Goal: Information Seeking & Learning: Compare options

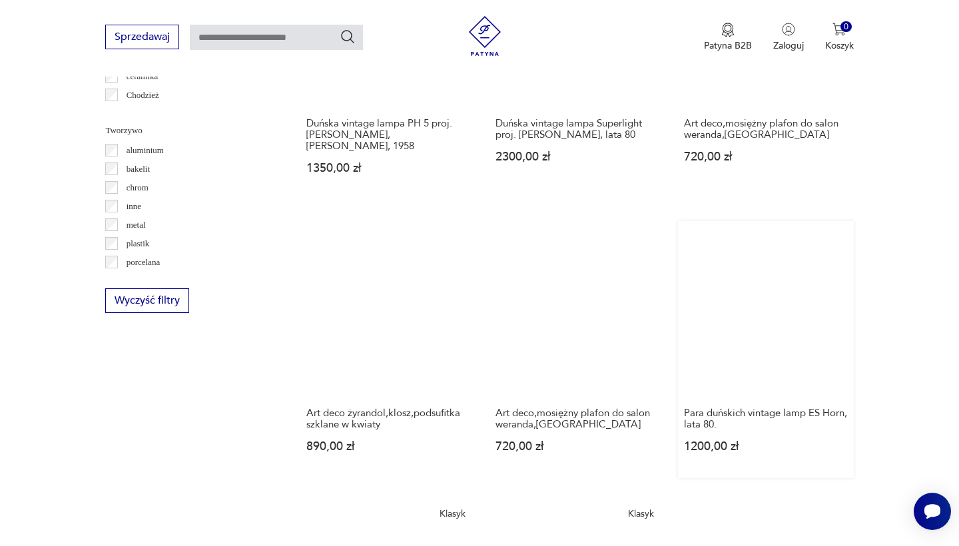
scroll to position [1272, 0]
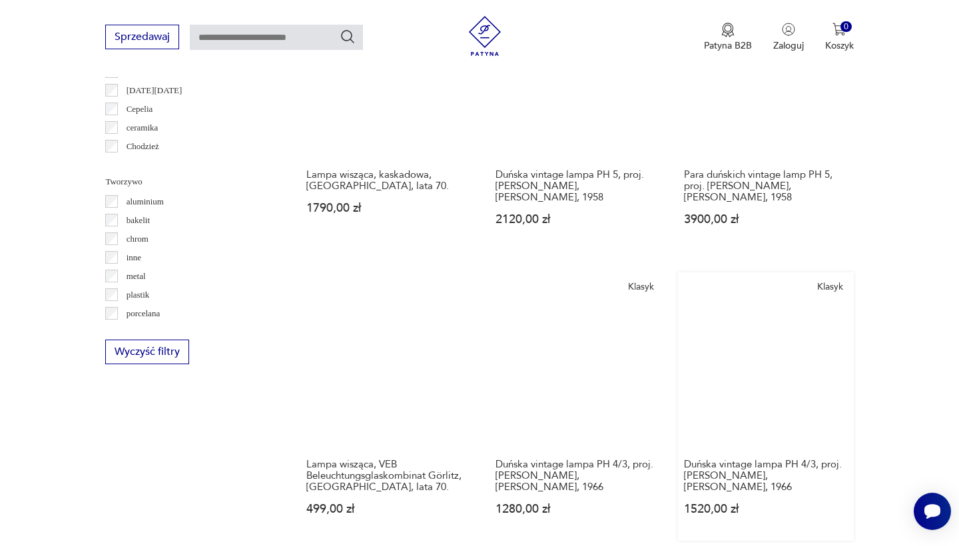
scroll to position [1164, 0]
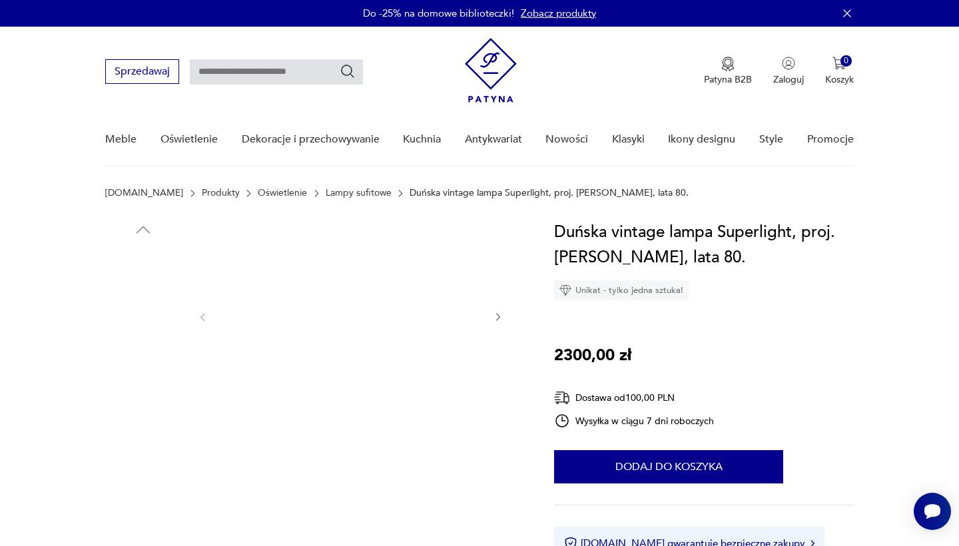
click at [162, 354] on img at bounding box center [143, 370] width 76 height 76
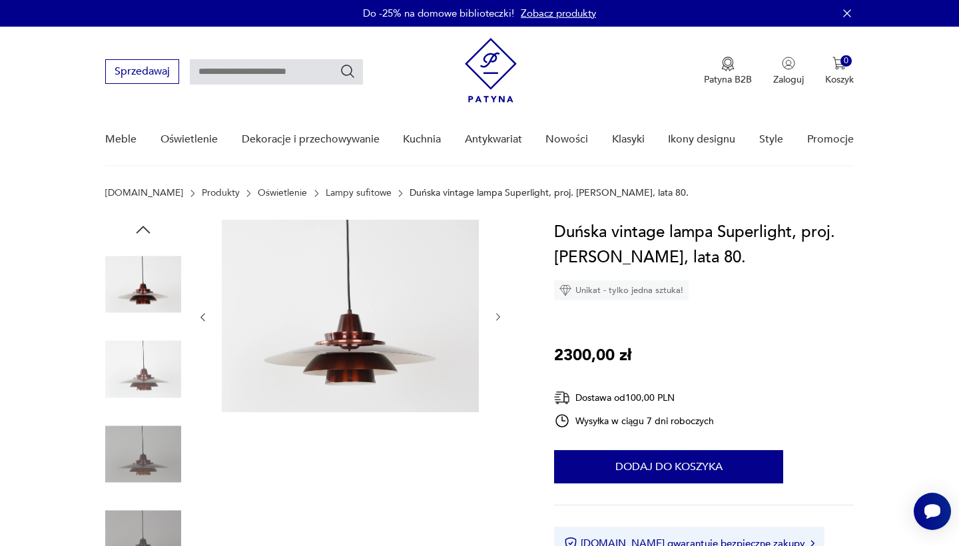
click at [147, 402] on img at bounding box center [143, 370] width 76 height 76
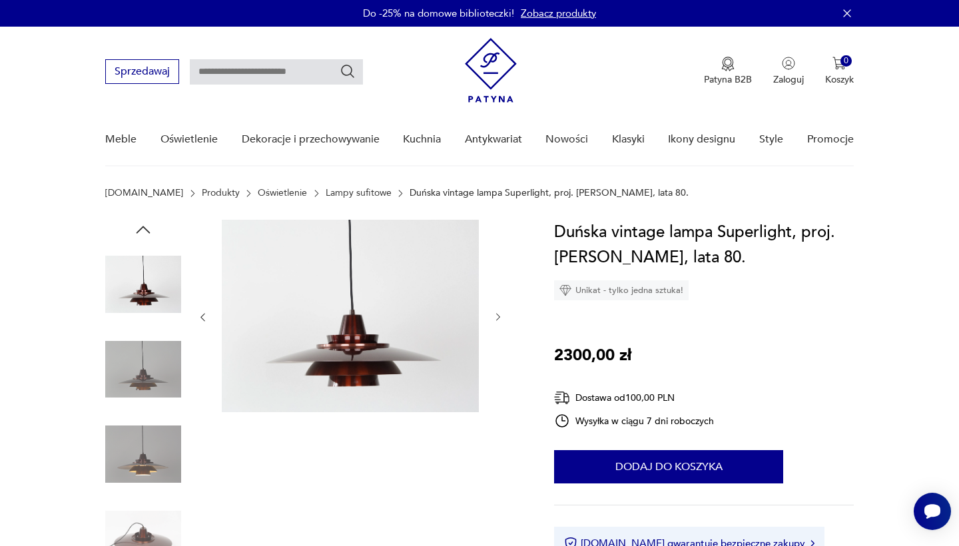
click at [160, 372] on img at bounding box center [143, 370] width 76 height 76
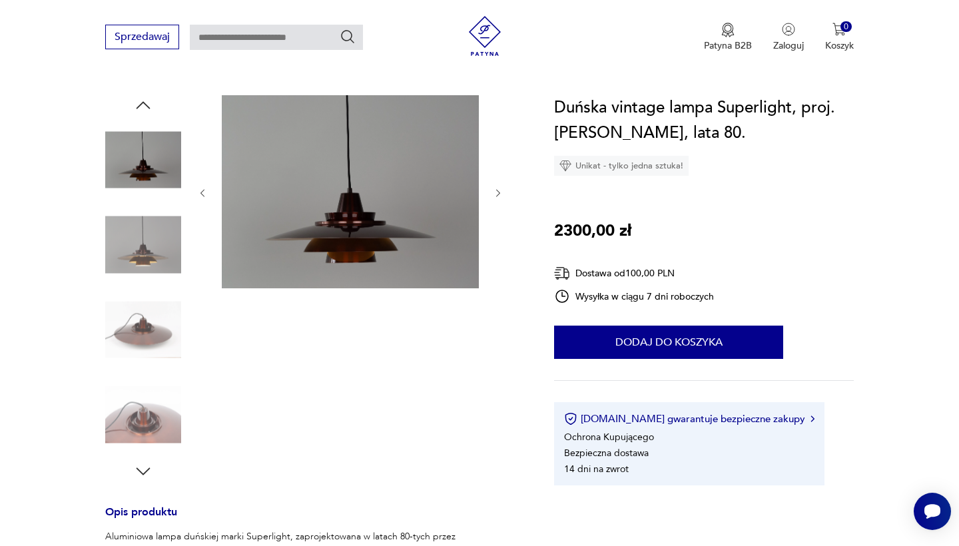
scroll to position [132, 0]
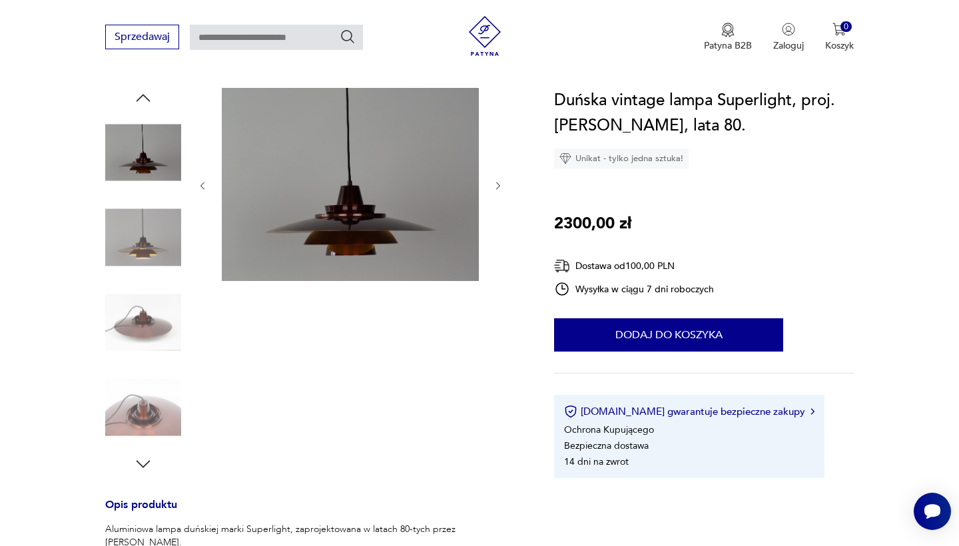
click at [160, 318] on img at bounding box center [143, 322] width 76 height 76
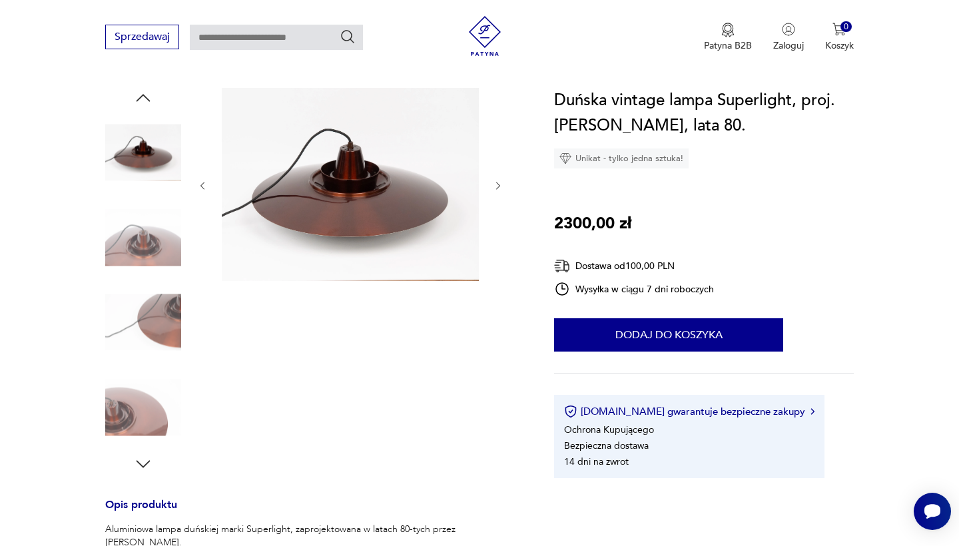
click at [147, 334] on img at bounding box center [143, 322] width 76 height 76
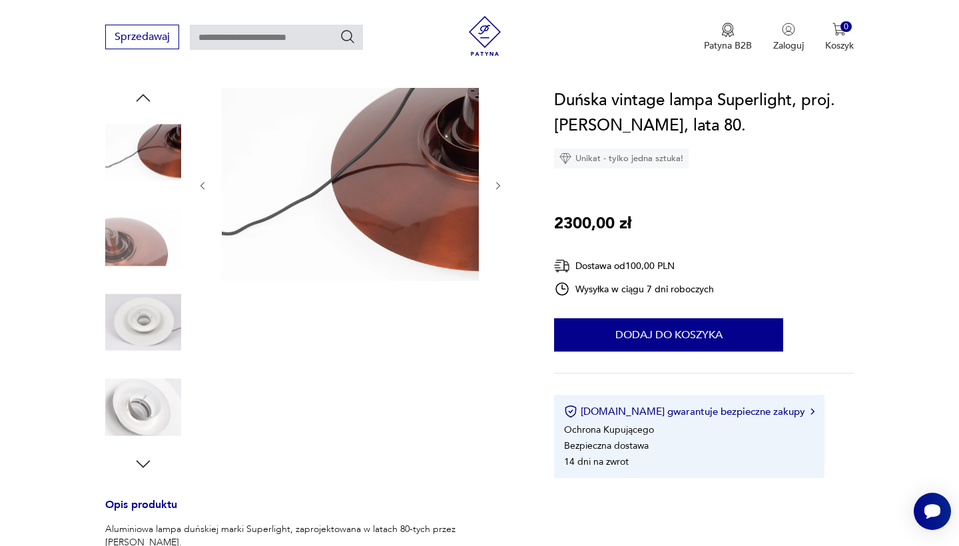
click at [145, 332] on img at bounding box center [143, 322] width 76 height 76
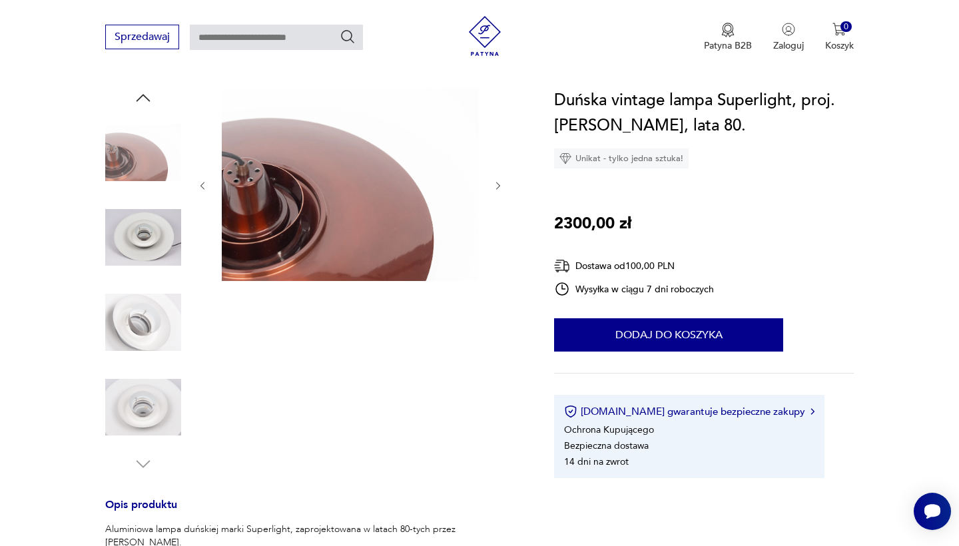
click at [145, 374] on img at bounding box center [143, 408] width 76 height 76
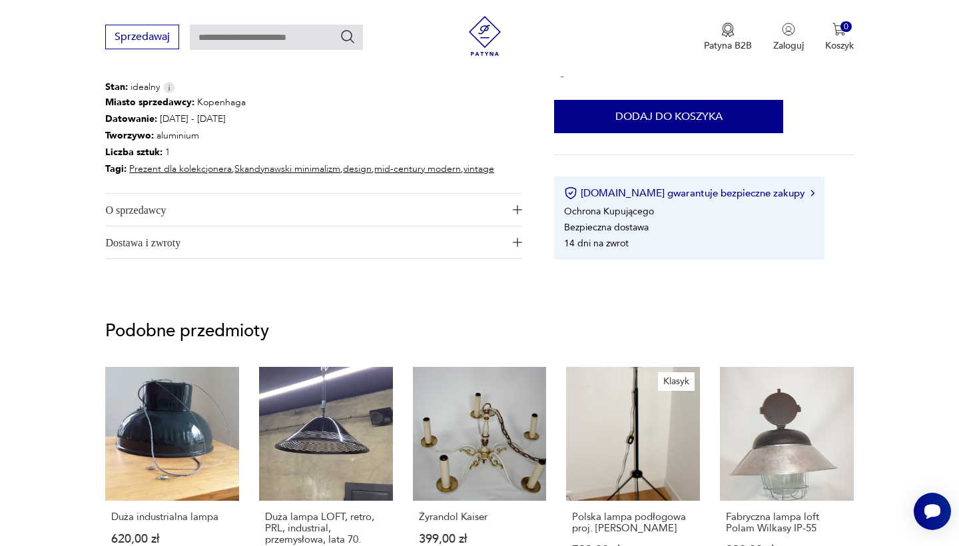
scroll to position [1052, 0]
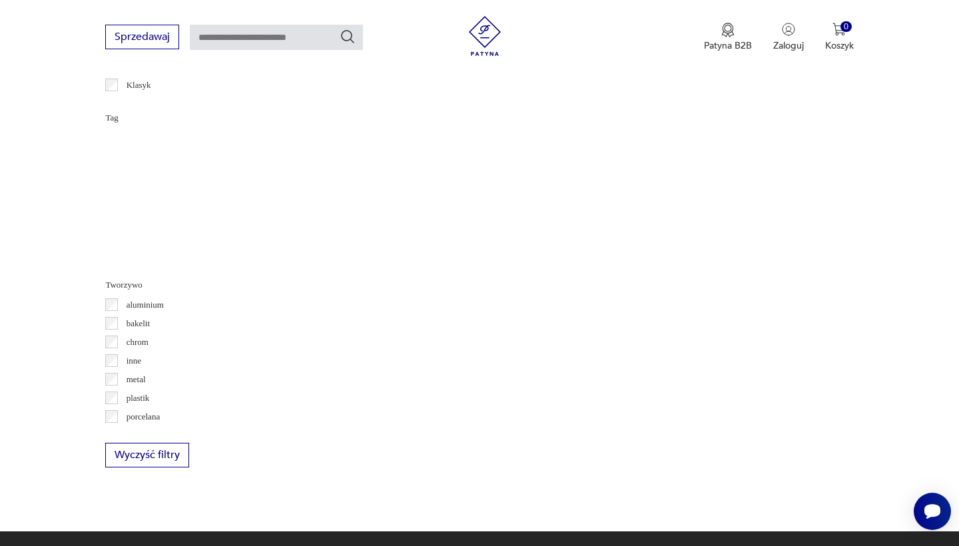
scroll to position [1164, 0]
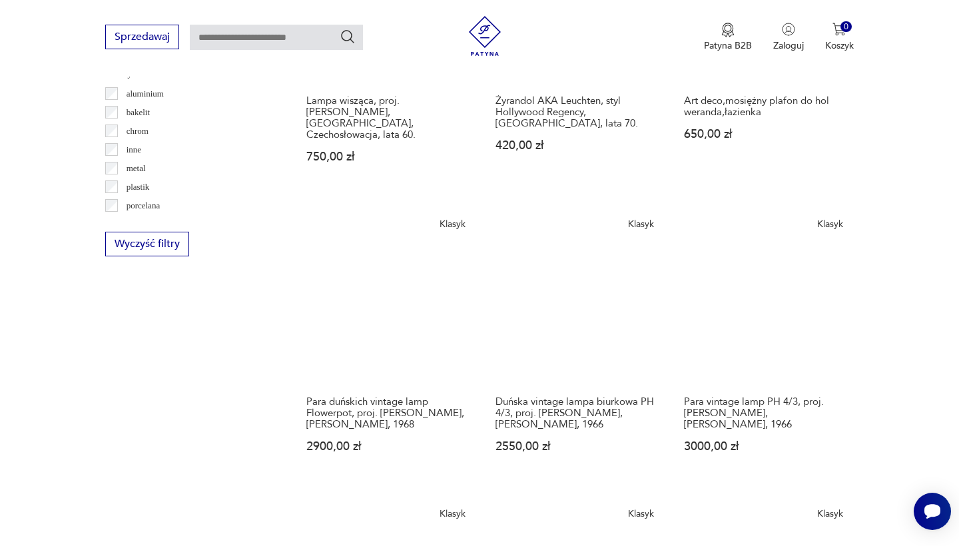
scroll to position [1266, 0]
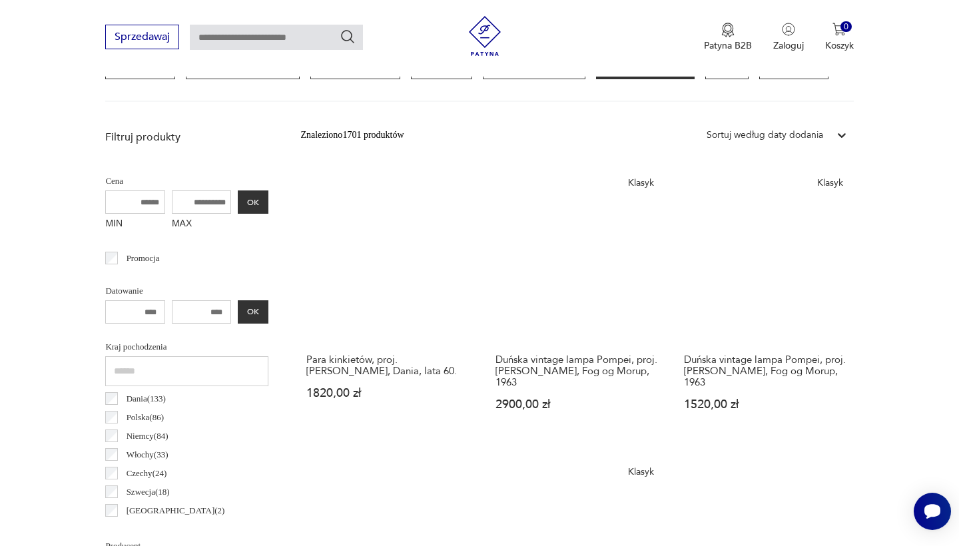
scroll to position [418, 0]
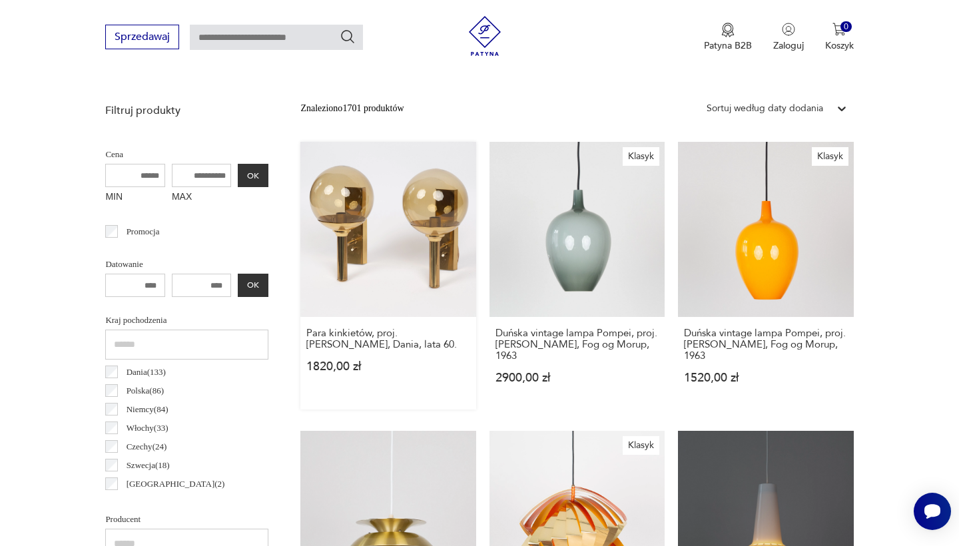
click at [356, 229] on link "Para kinkietów, proj. [PERSON_NAME], Dania, lata 60. 1820,00 zł" at bounding box center [387, 276] width 175 height 268
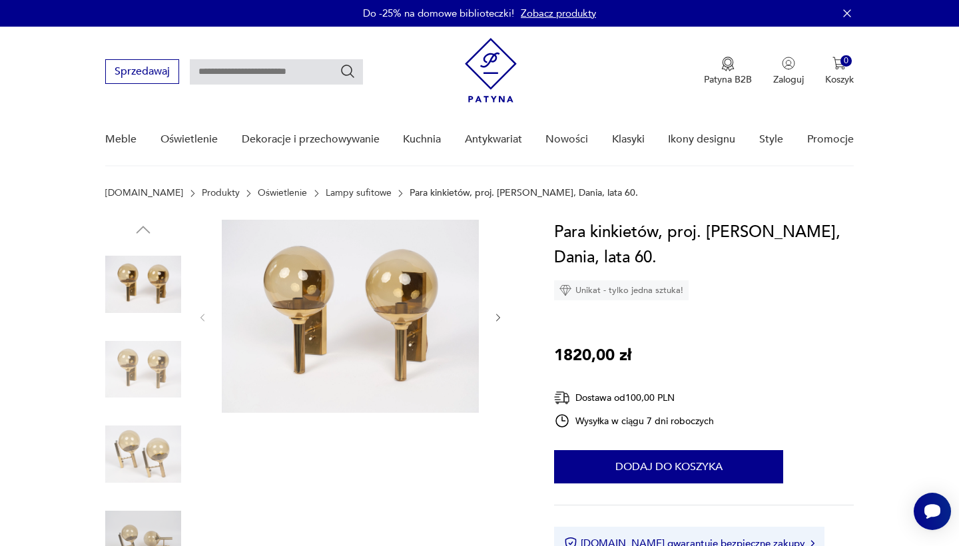
click at [157, 350] on img at bounding box center [143, 370] width 76 height 76
click at [143, 378] on img at bounding box center [143, 370] width 76 height 76
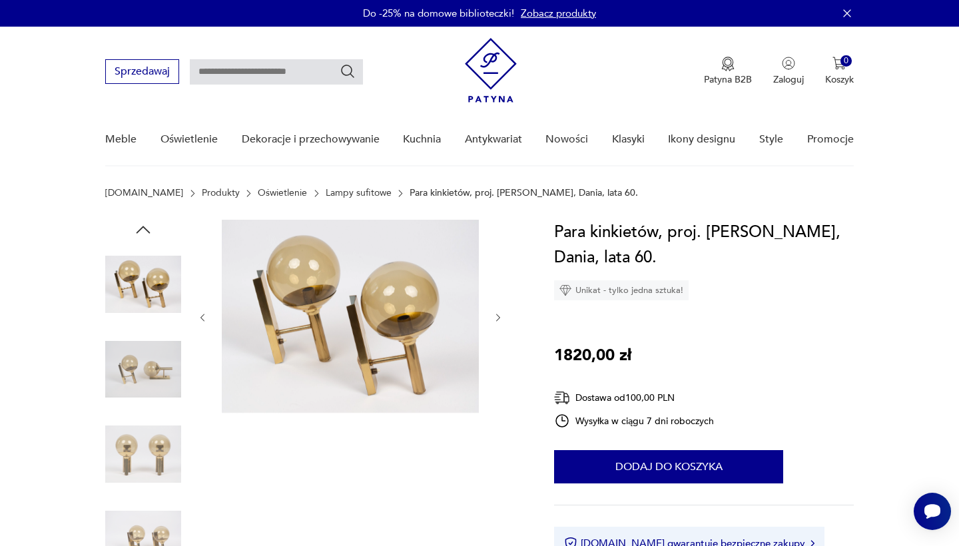
click at [143, 378] on img at bounding box center [143, 370] width 76 height 76
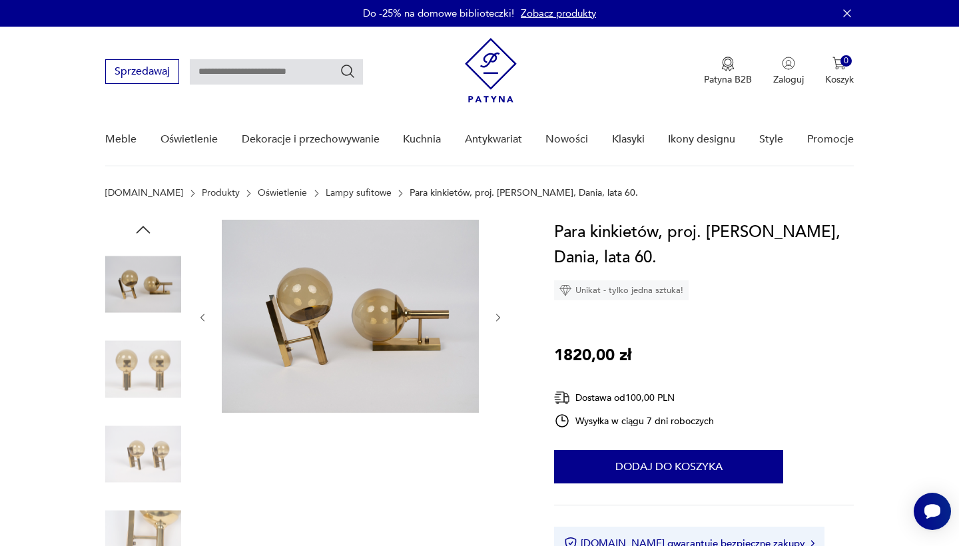
click at [143, 413] on div at bounding box center [143, 412] width 76 height 333
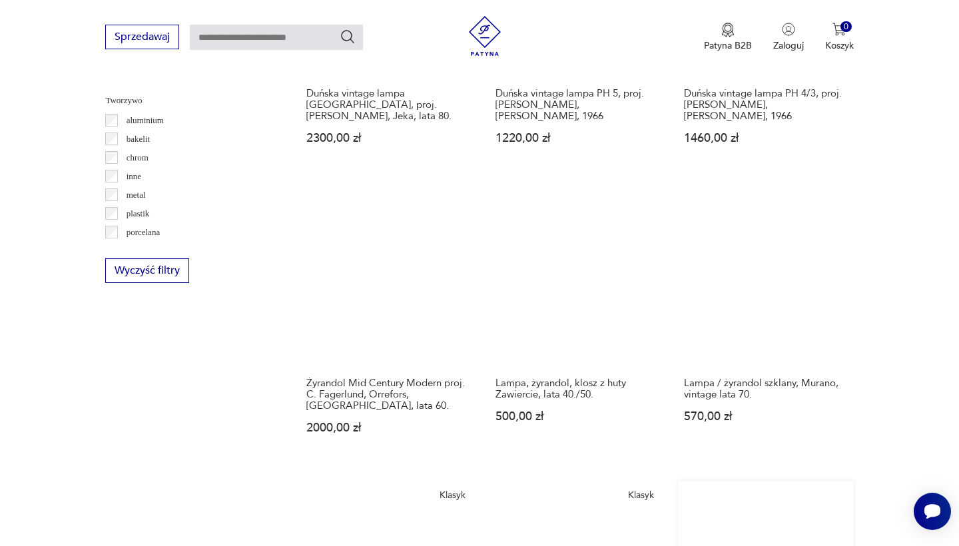
scroll to position [1268, 0]
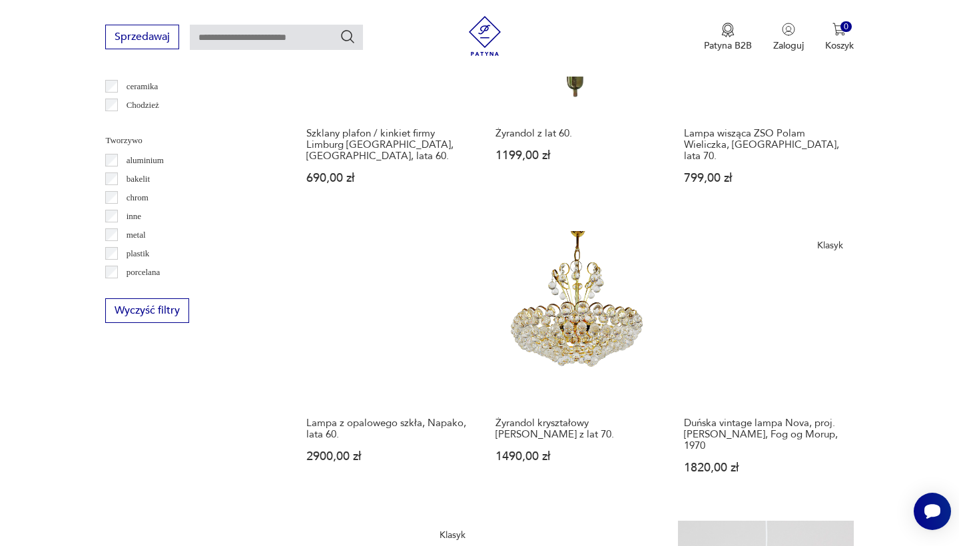
scroll to position [1210, 0]
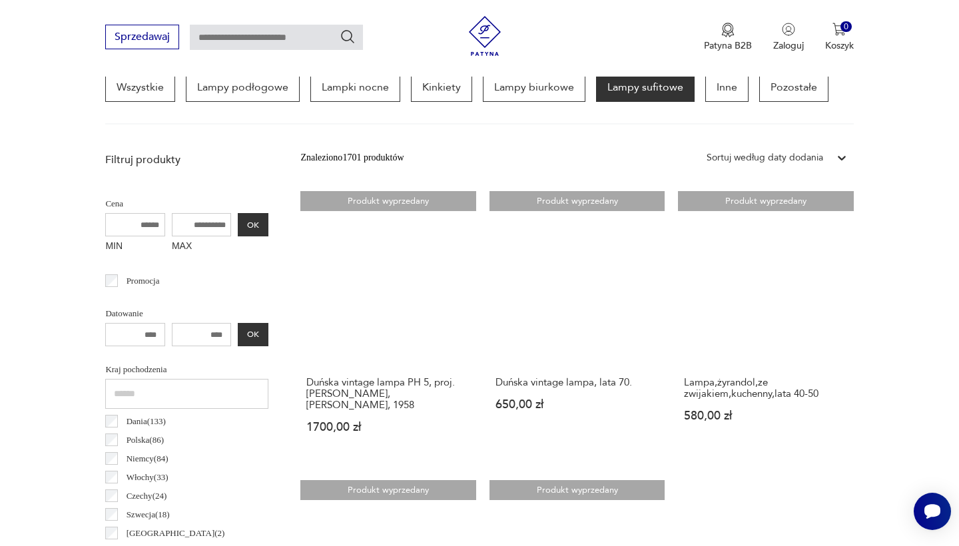
scroll to position [651, 0]
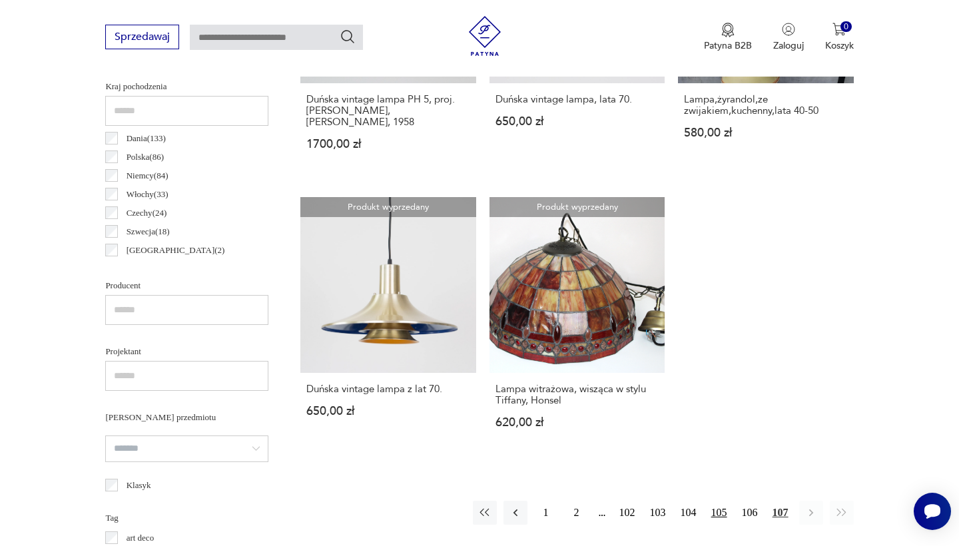
click at [725, 501] on button "105" at bounding box center [719, 513] width 24 height 24
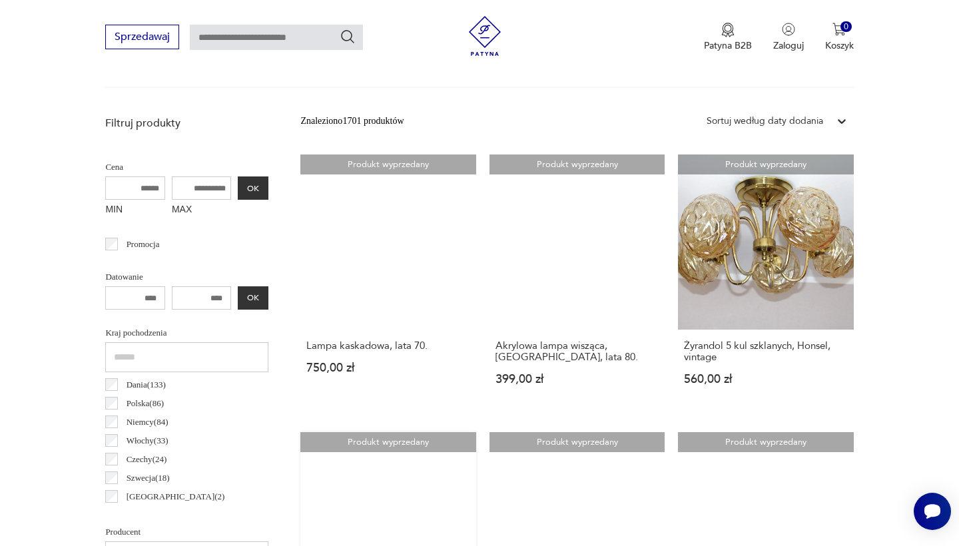
scroll to position [1108, 0]
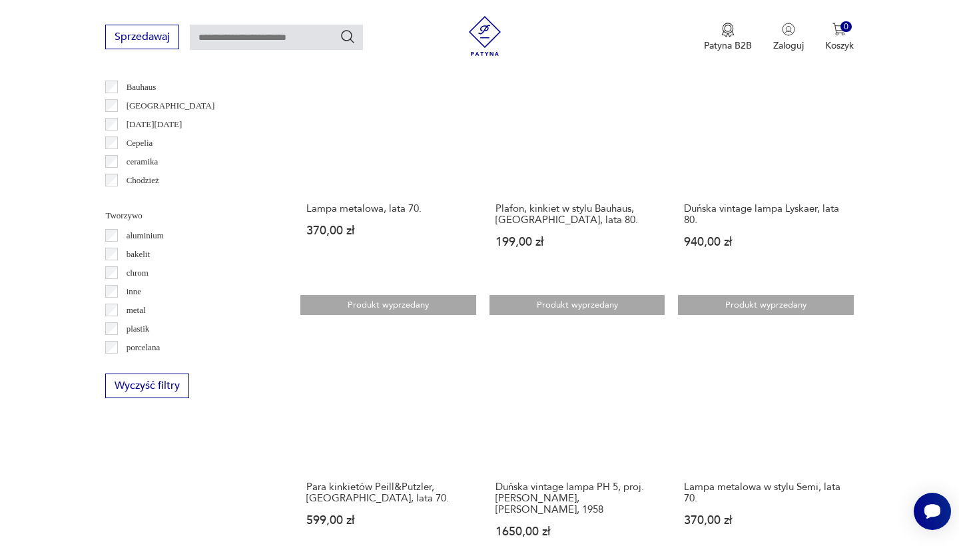
scroll to position [1145, 0]
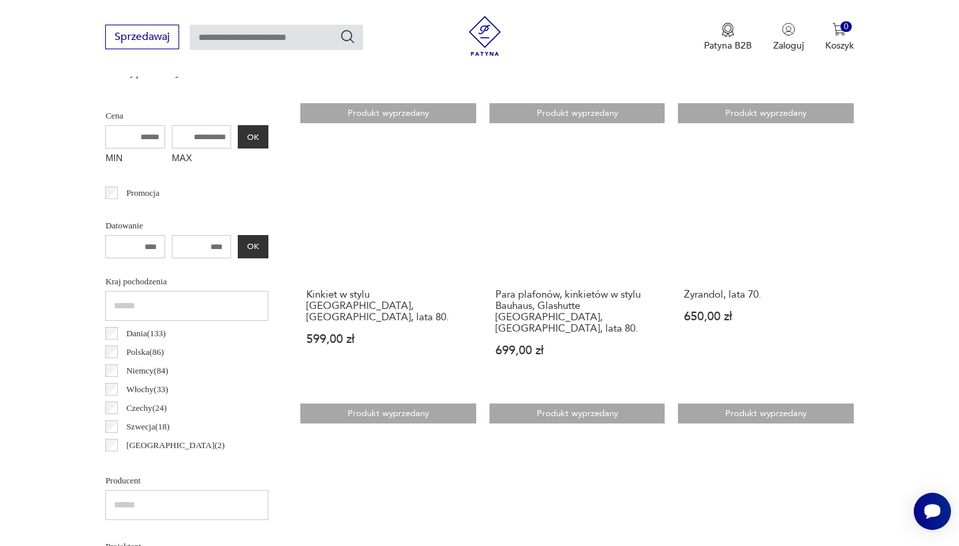
scroll to position [456, 0]
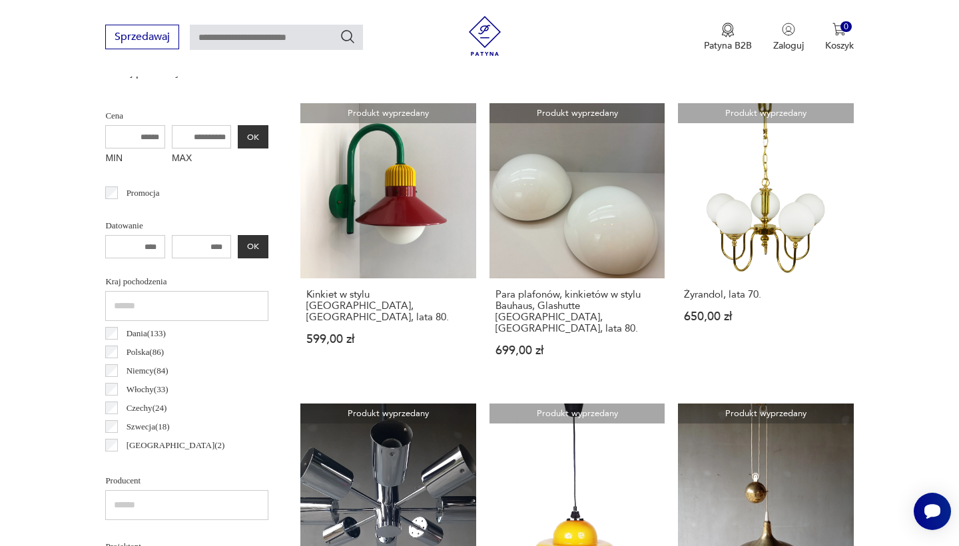
click at [181, 137] on input "MAX" at bounding box center [202, 136] width 60 height 23
type input "****"
click at [238, 139] on button "OK" at bounding box center [253, 136] width 31 height 23
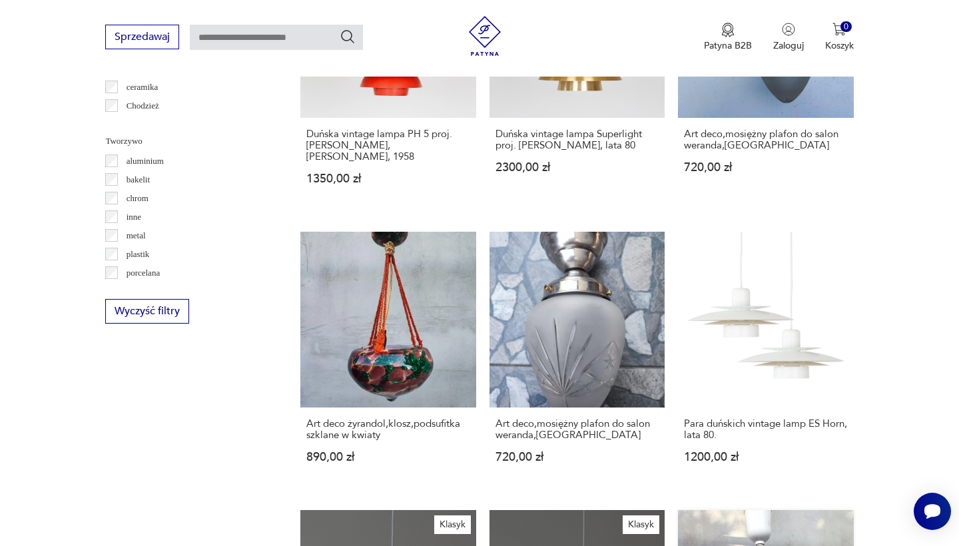
scroll to position [1202, 0]
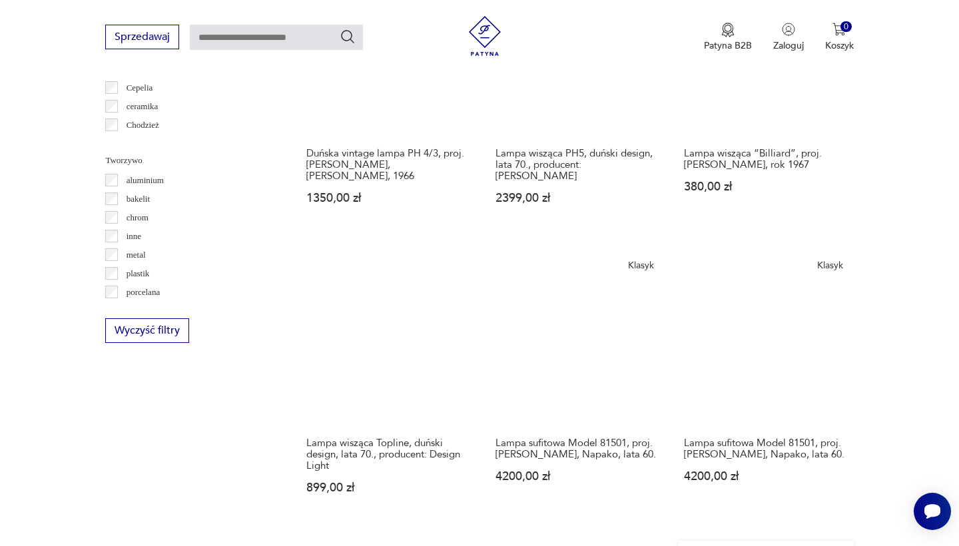
scroll to position [1177, 0]
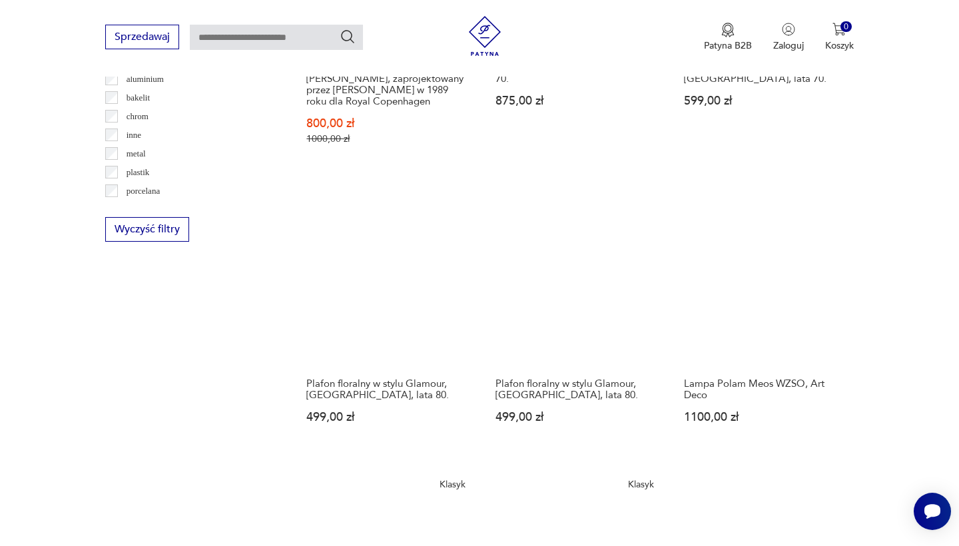
scroll to position [1254, 0]
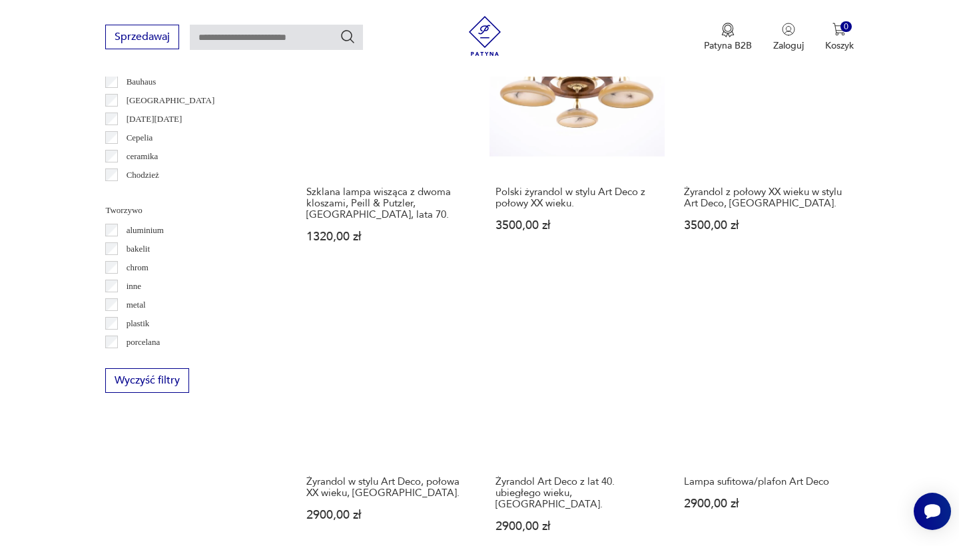
scroll to position [1129, 0]
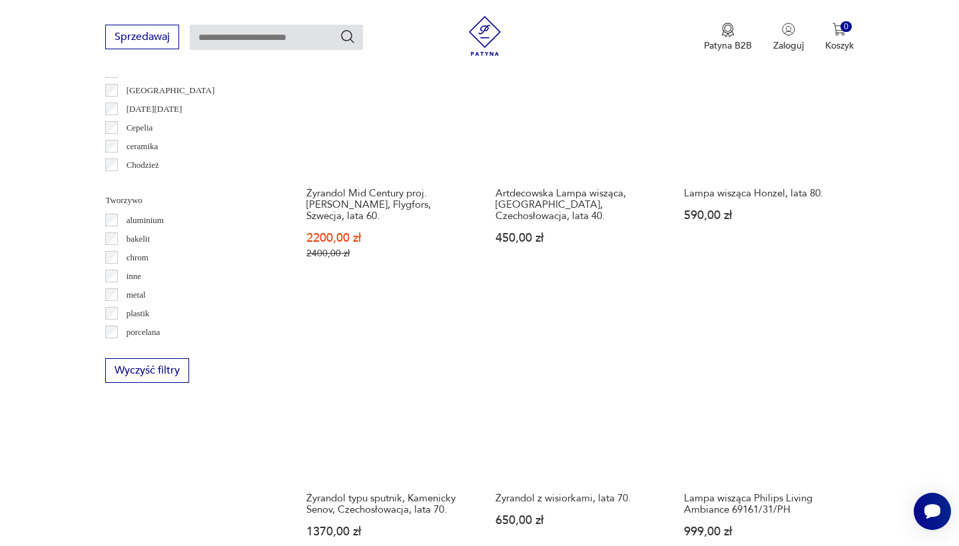
scroll to position [1140, 0]
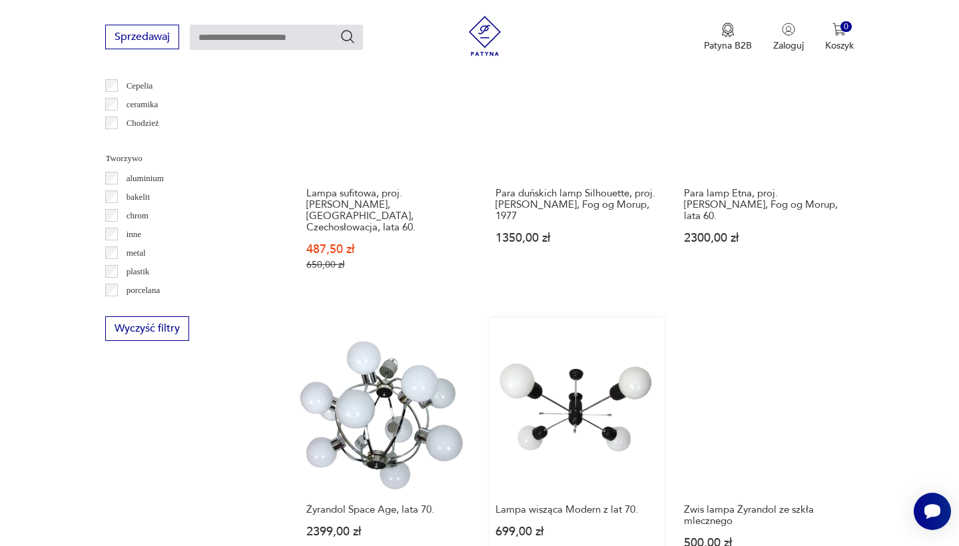
scroll to position [1179, 0]
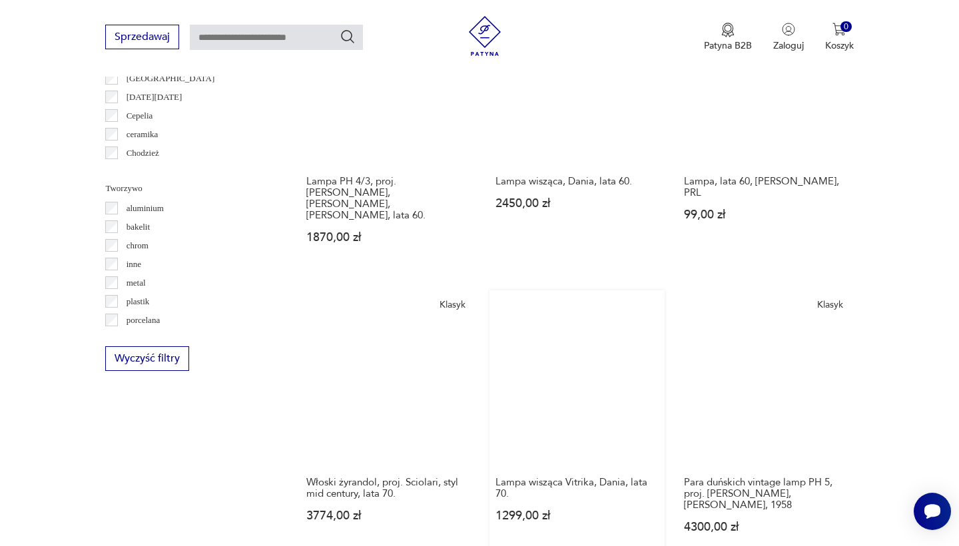
scroll to position [1153, 1]
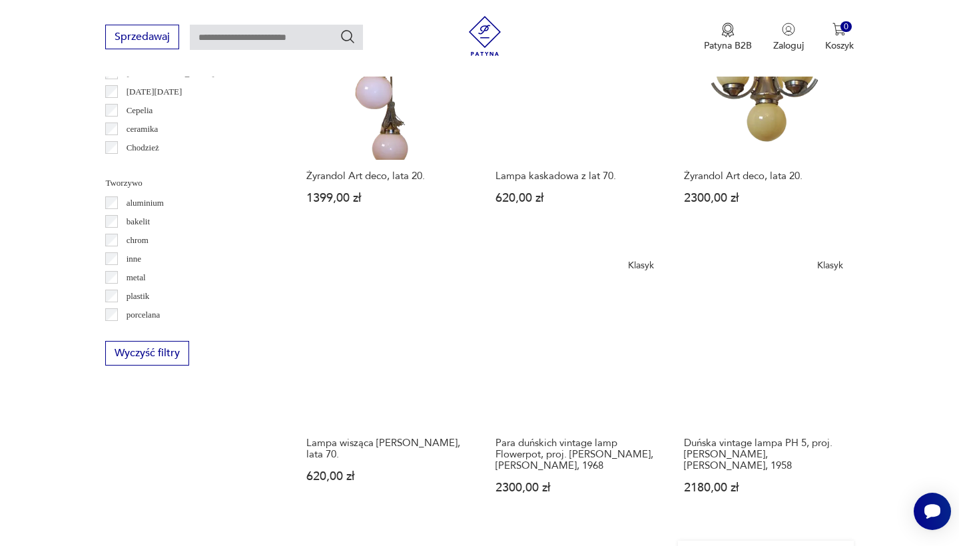
scroll to position [1154, 0]
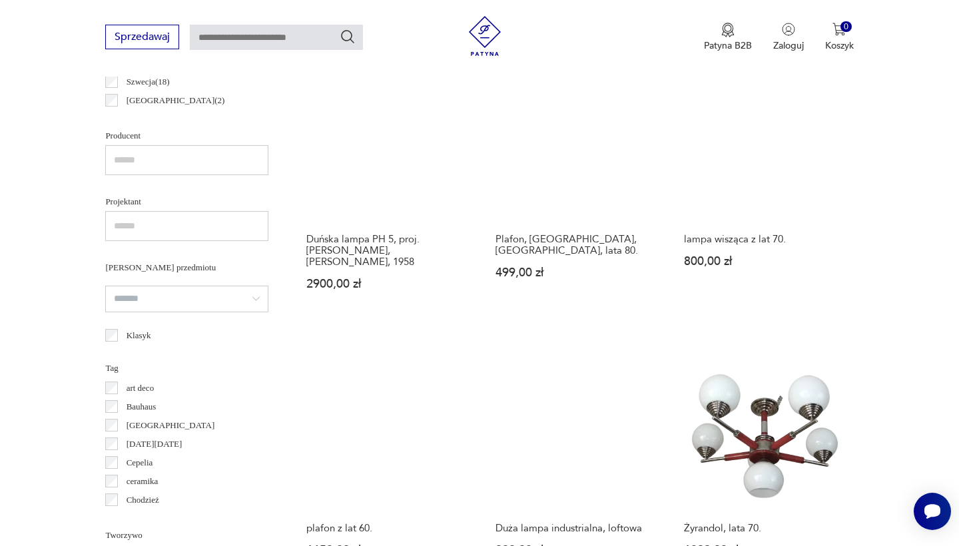
scroll to position [921, 0]
